Goal: Find specific page/section: Find specific page/section

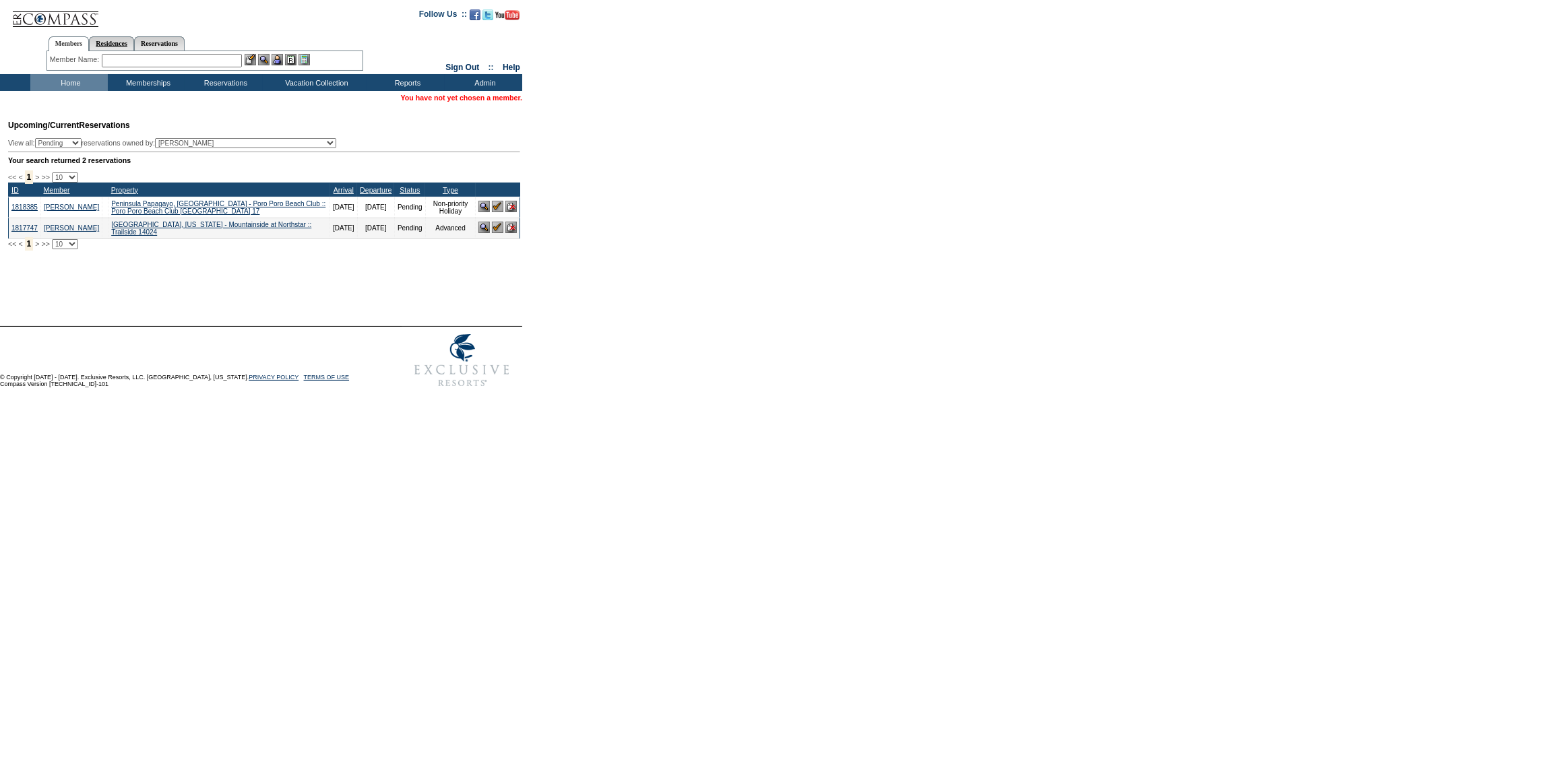
drag, startPoint x: 150, startPoint y: 59, endPoint x: 146, endPoint y: 50, distance: 9.8
click at [150, 59] on input "text" at bounding box center [172, 60] width 140 height 13
type input "Qusrtner"
click at [73, 86] on td "Home" at bounding box center [68, 82] width 78 height 17
